Goal: Task Accomplishment & Management: Use online tool/utility

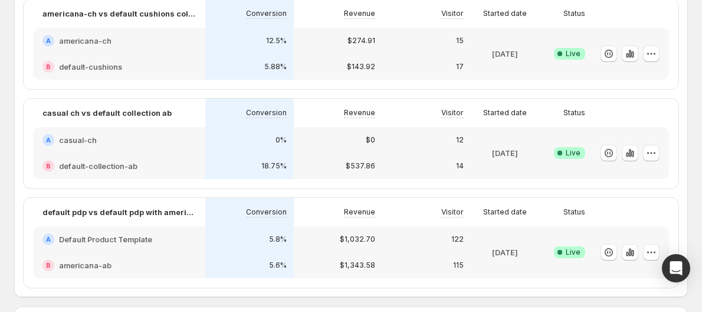
scroll to position [354, 0]
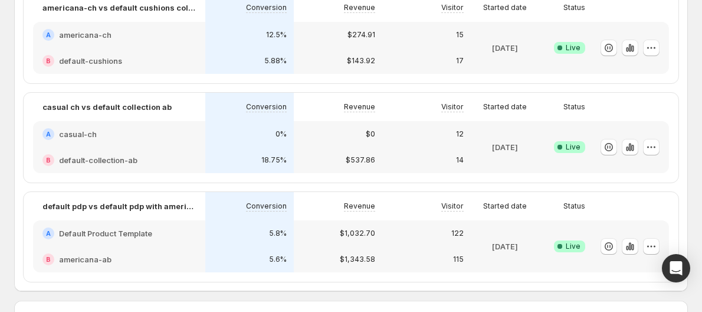
click at [192, 55] on div "B default-cushions" at bounding box center [118, 61] width 153 height 12
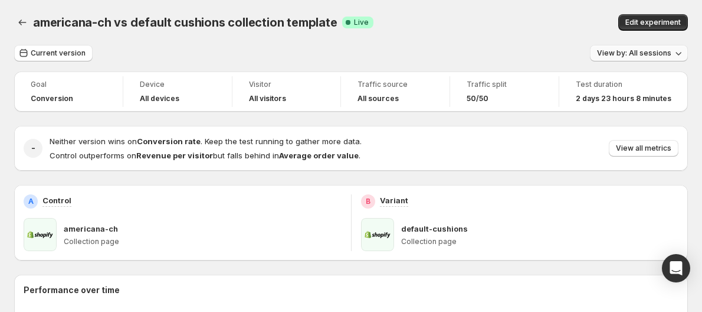
click at [604, 51] on button "View by: All sessions" at bounding box center [639, 53] width 98 height 17
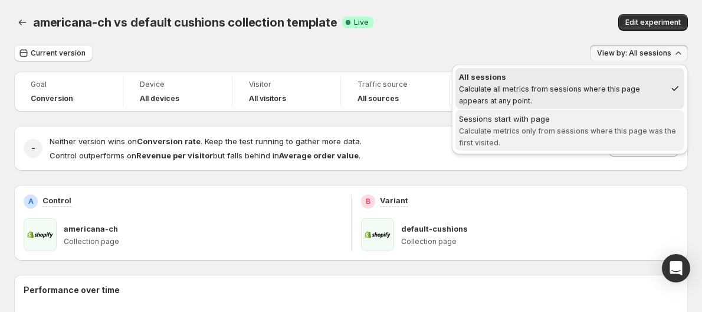
click at [544, 130] on span "Calculate metrics only from sessions where this page was the first visited." at bounding box center [567, 136] width 217 height 21
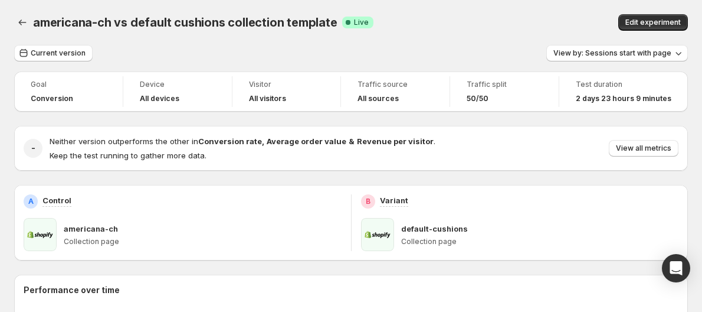
click at [589, 44] on div "americana-ch vs default cushions collection template. This page is ready americ…" at bounding box center [351, 22] width 674 height 45
click at [592, 56] on span "View by: Sessions start with page" at bounding box center [612, 52] width 118 height 9
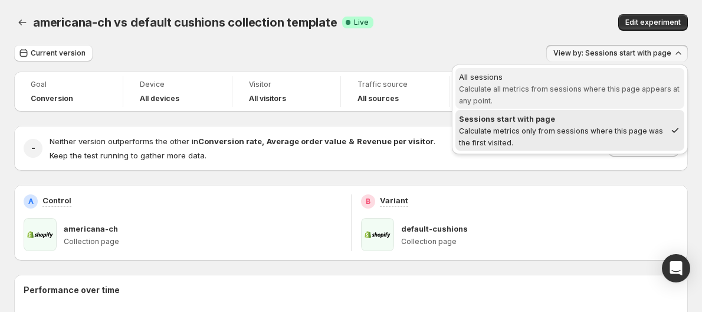
click at [525, 87] on span "Calculate all metrics from sessions where this page appears at any point." at bounding box center [569, 94] width 221 height 21
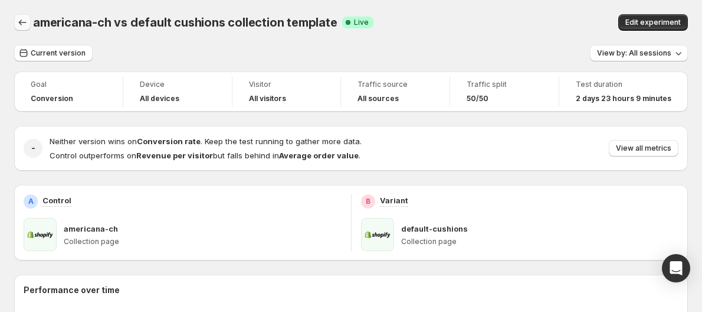
click at [22, 20] on icon "Back" at bounding box center [23, 23] width 12 height 12
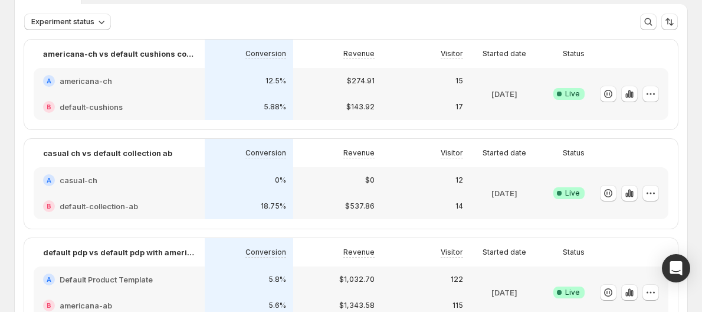
scroll to position [118, 0]
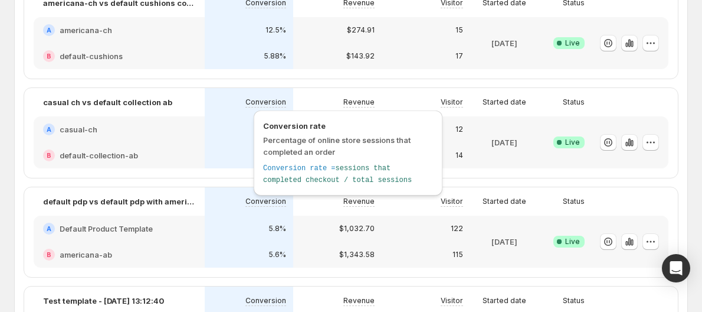
click at [256, 104] on p "Conversion" at bounding box center [265, 101] width 41 height 9
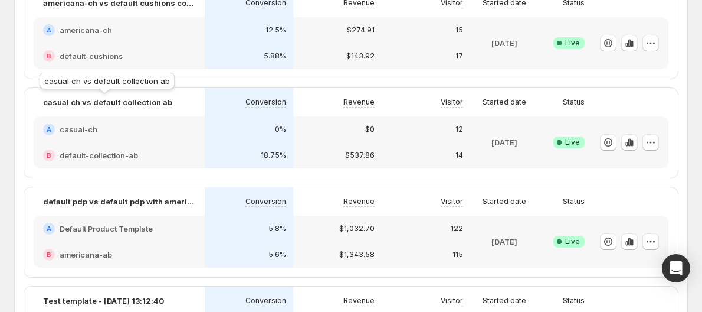
click at [156, 103] on p "casual ch vs default collection ab" at bounding box center [107, 102] width 129 height 12
click at [167, 151] on div "B default-collection-ab" at bounding box center [119, 155] width 152 height 12
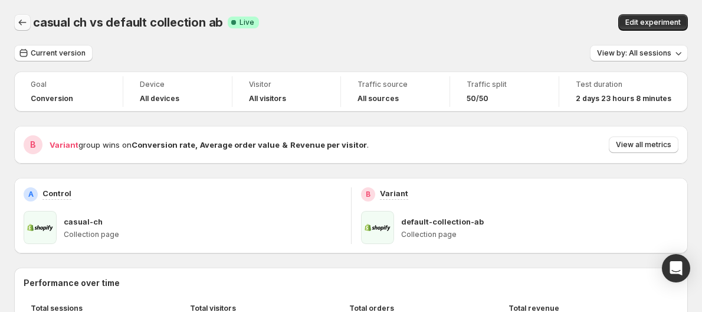
click at [21, 21] on icon "Back" at bounding box center [23, 22] width 8 height 6
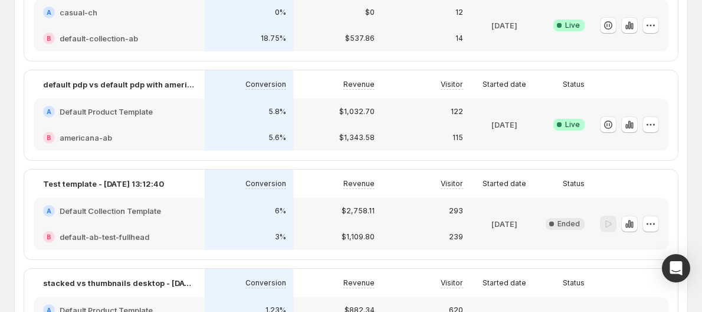
scroll to position [236, 0]
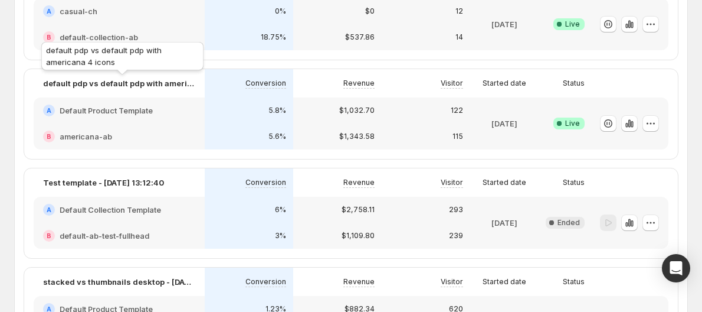
click at [179, 81] on p "default pdp vs default pdp with americana 4 icons" at bounding box center [119, 83] width 152 height 12
click at [254, 115] on div "5.8%" at bounding box center [249, 110] width 74 height 12
